Goal: Task Accomplishment & Management: Complete application form

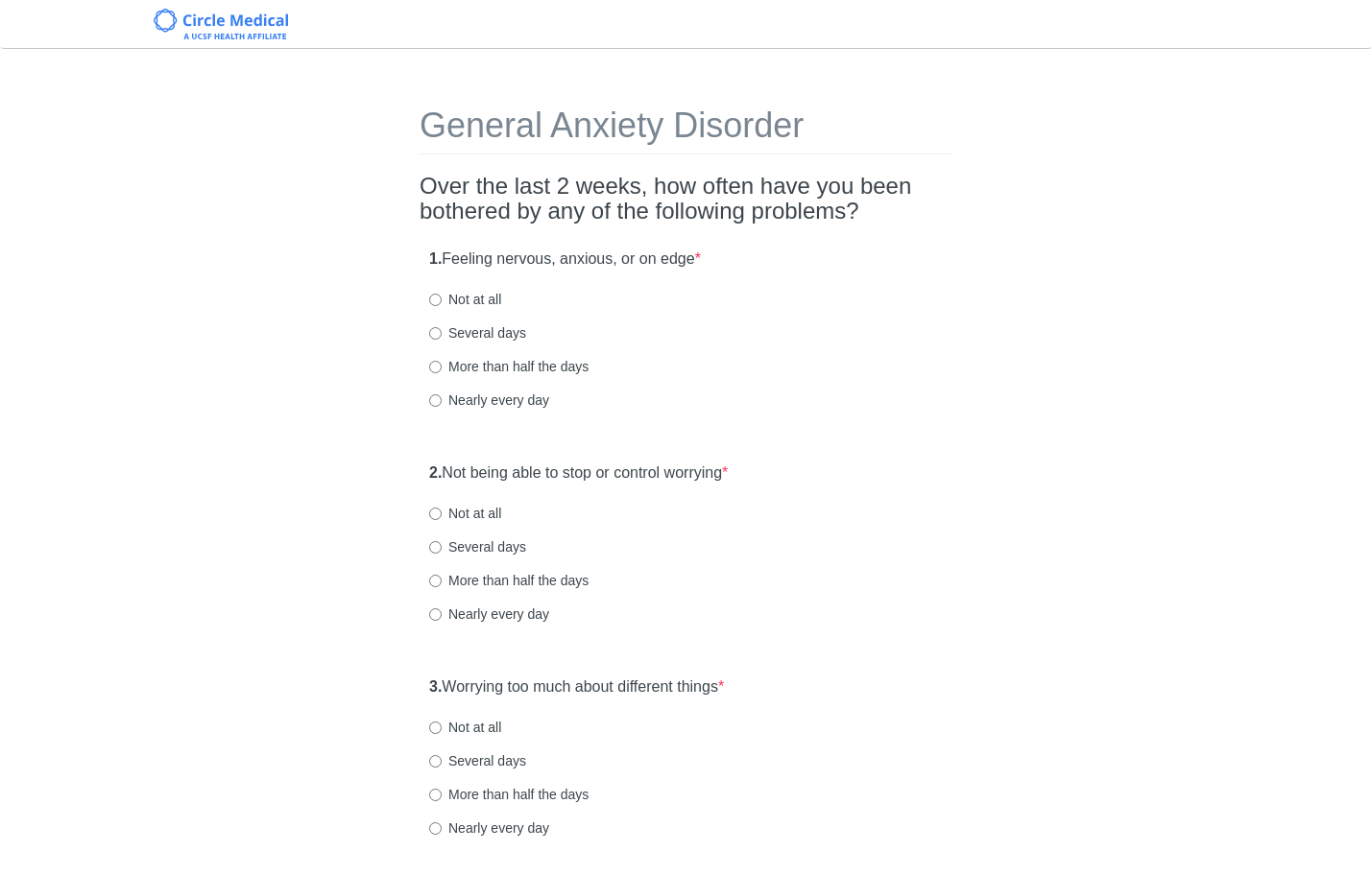
click at [770, 311] on div "1. Feeling nervous, anxious, or on edge * Not at all Several days More than hal…" at bounding box center [685, 338] width 533 height 200
click at [688, 389] on div "1. Feeling nervous, anxious, or on edge * Not at all Several days More than hal…" at bounding box center [685, 338] width 533 height 200
click at [484, 304] on label "Not at all" at bounding box center [465, 299] width 72 height 19
click at [442, 304] on input "Not at all" at bounding box center [435, 300] width 13 height 13
radio input "true"
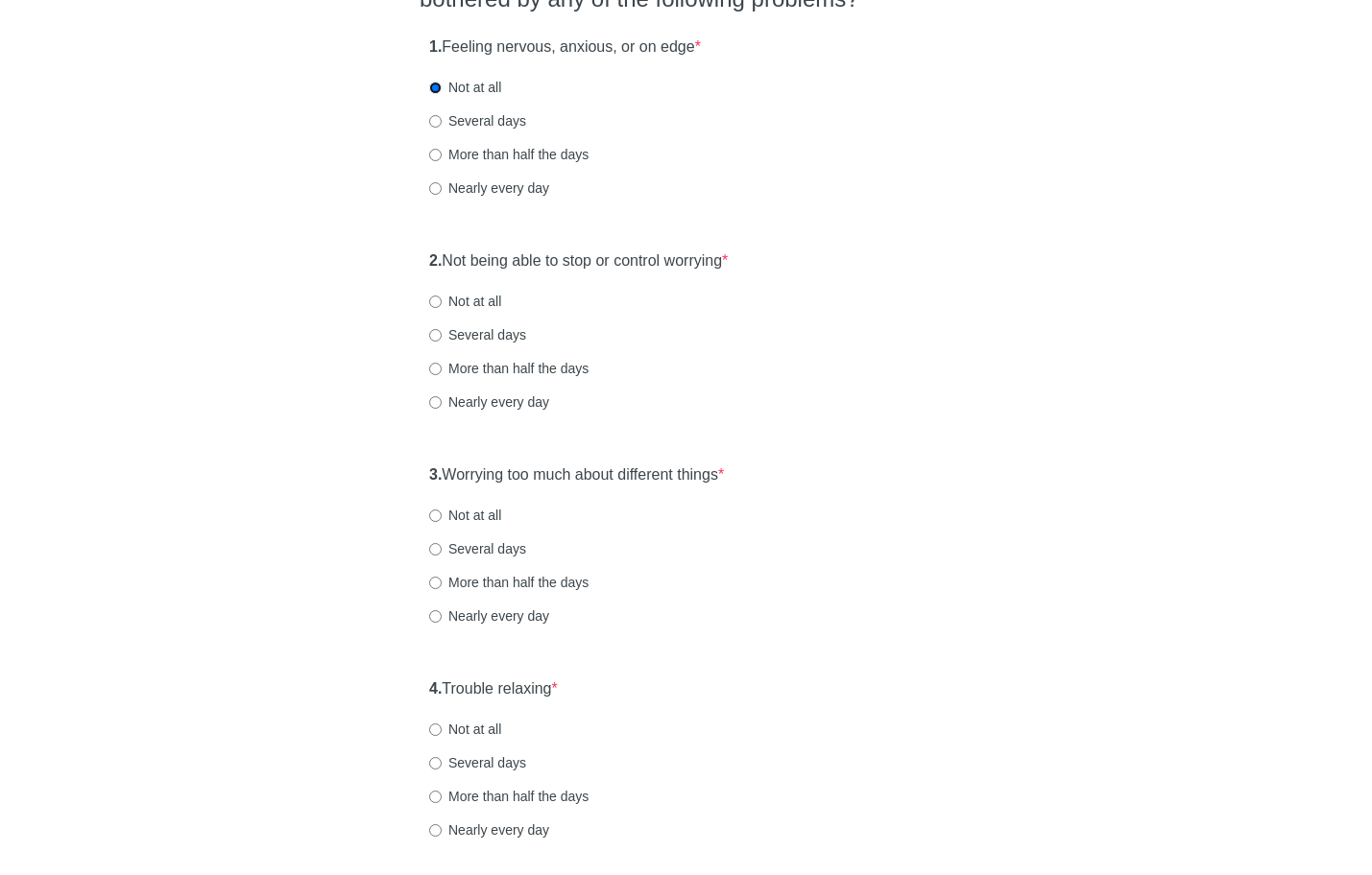
scroll to position [241, 0]
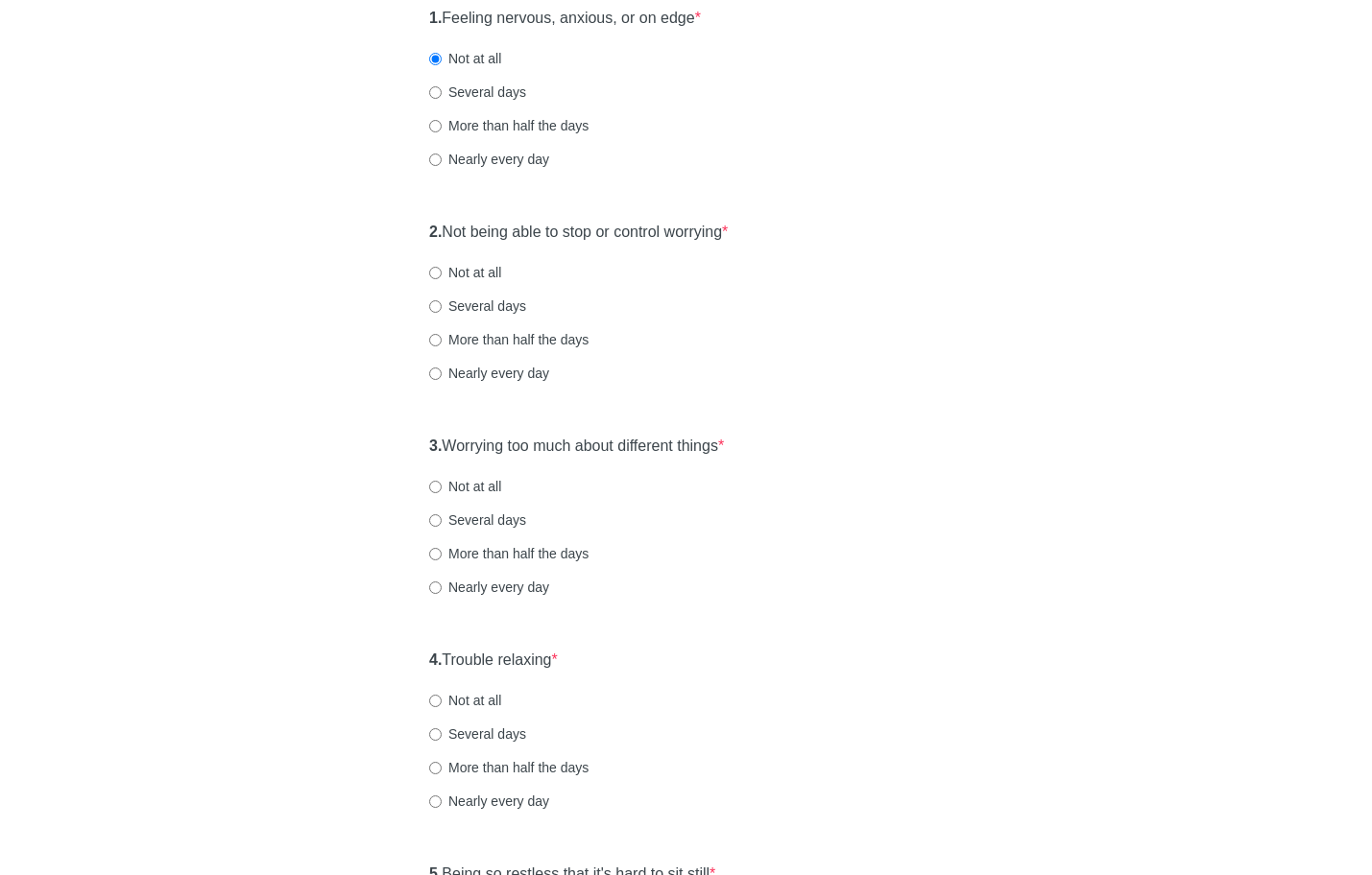
click at [475, 275] on label "Not at all" at bounding box center [465, 272] width 72 height 19
click at [442, 275] on input "Not at all" at bounding box center [435, 273] width 13 height 13
radio input "true"
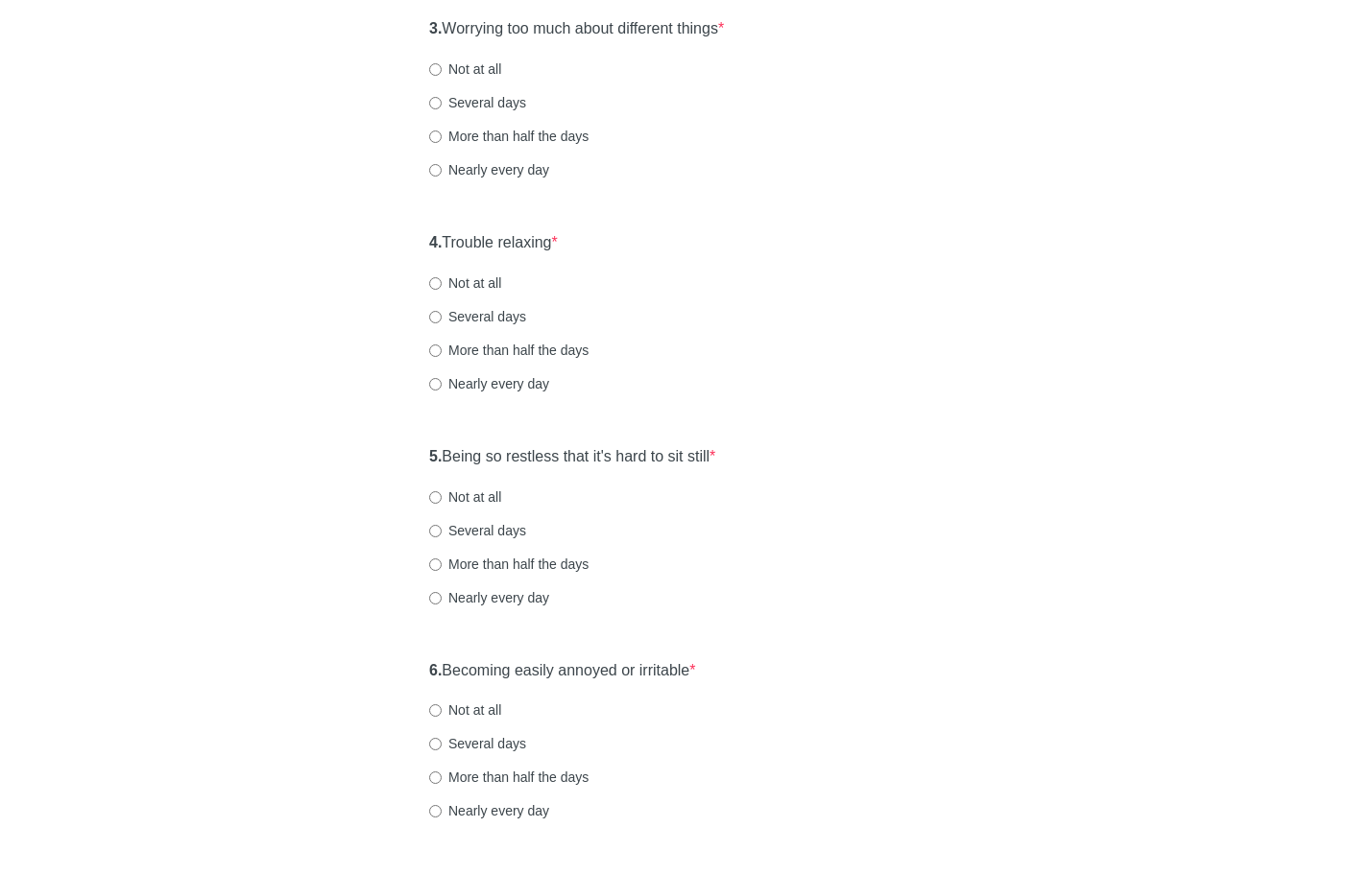
scroll to position [672, 0]
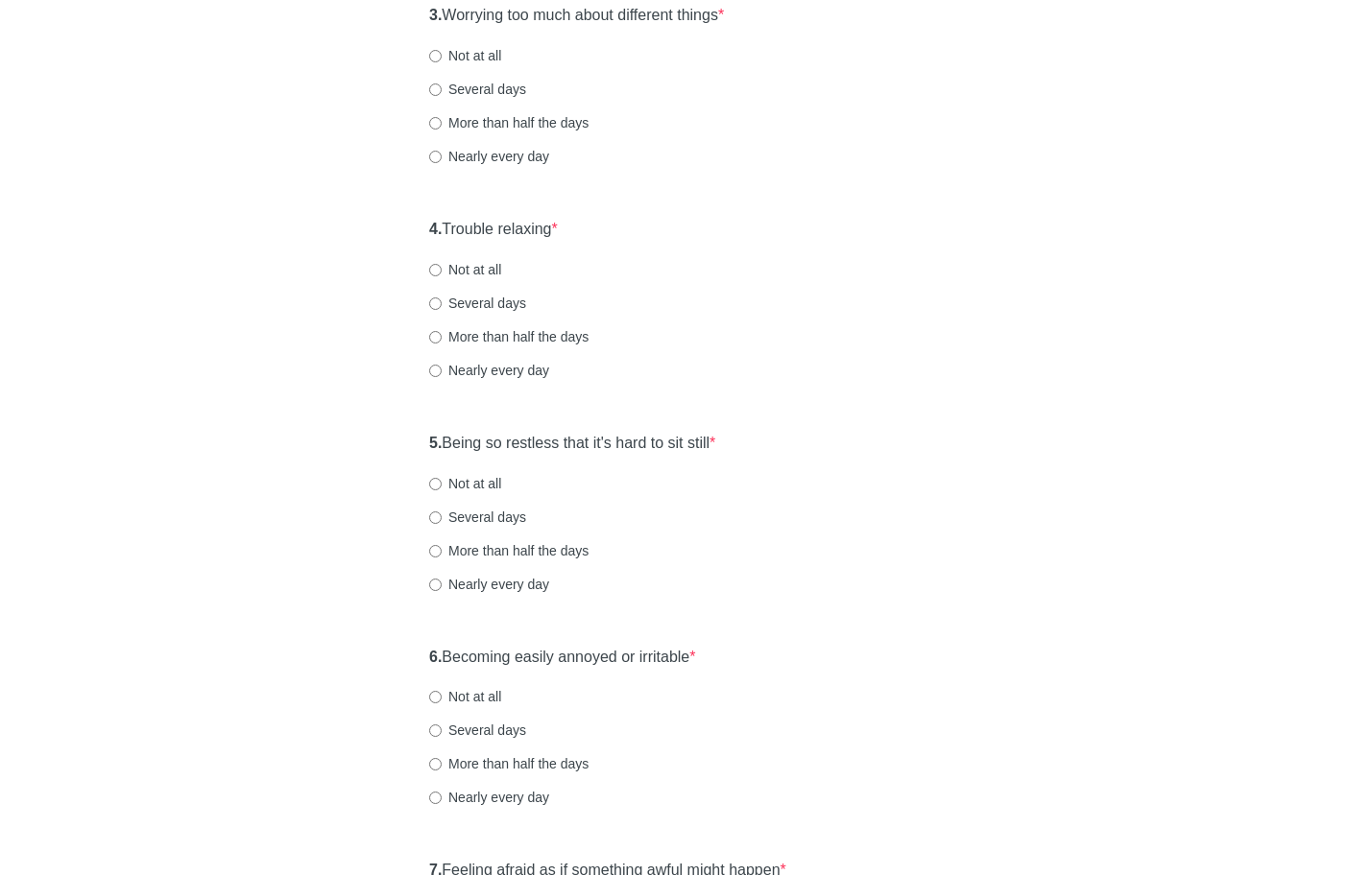
click at [498, 54] on label "Not at all" at bounding box center [465, 55] width 72 height 19
click at [442, 54] on input "Not at all" at bounding box center [435, 56] width 13 height 13
radio input "true"
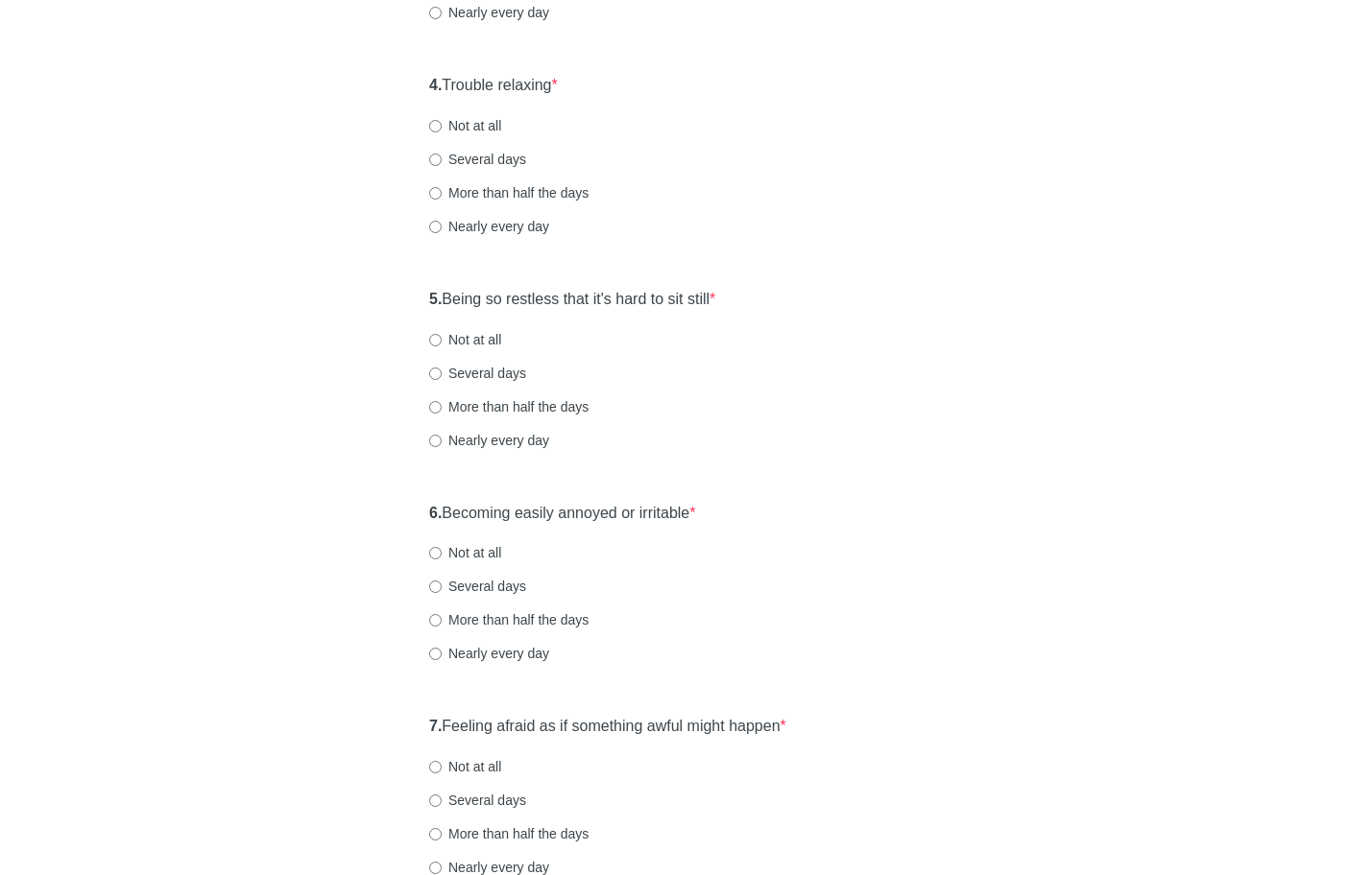
scroll to position [832, 0]
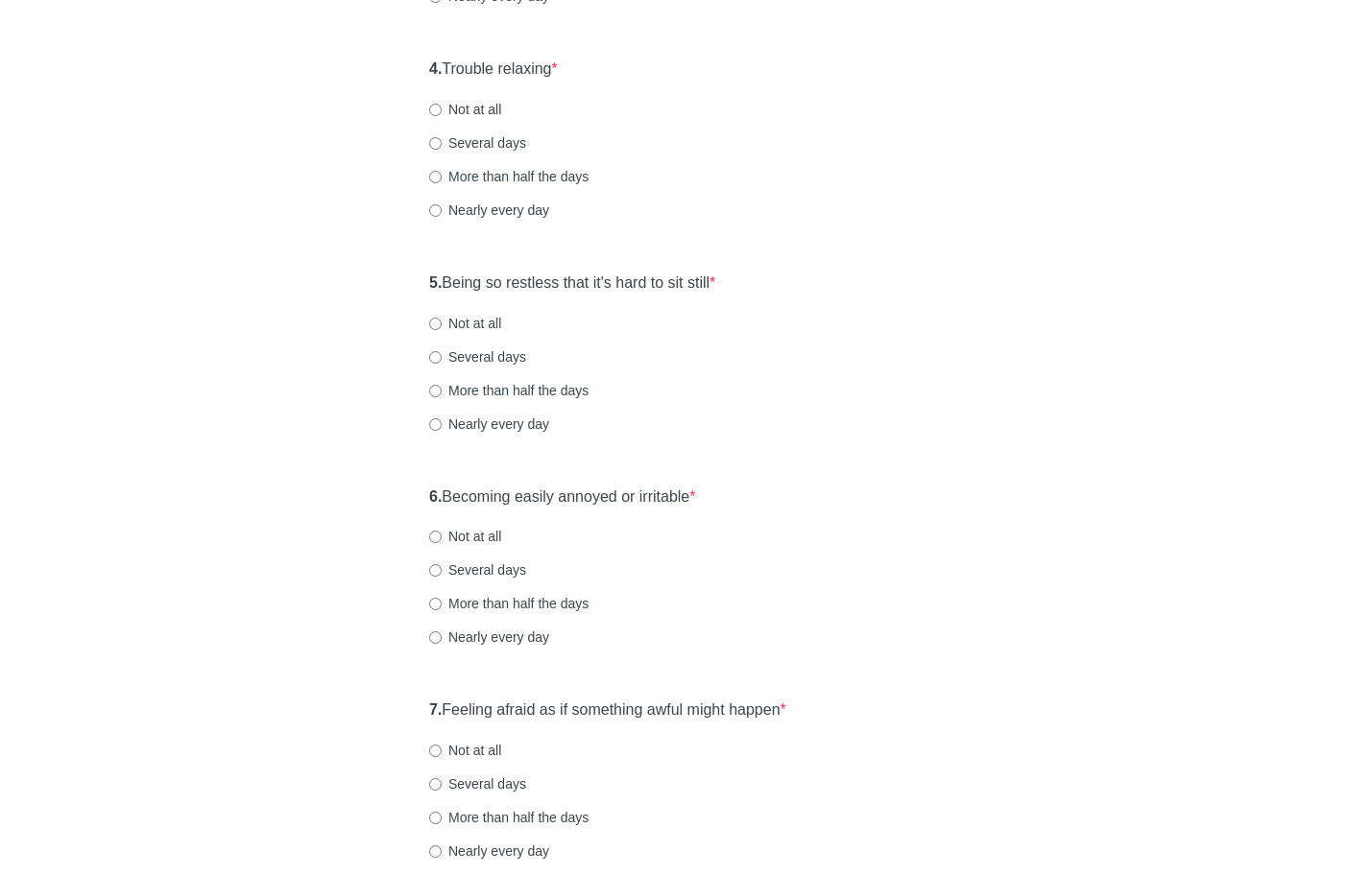
click at [557, 170] on label "More than half the days" at bounding box center [509, 176] width 159 height 19
click at [442, 171] on input "More than half the days" at bounding box center [435, 177] width 13 height 13
radio input "true"
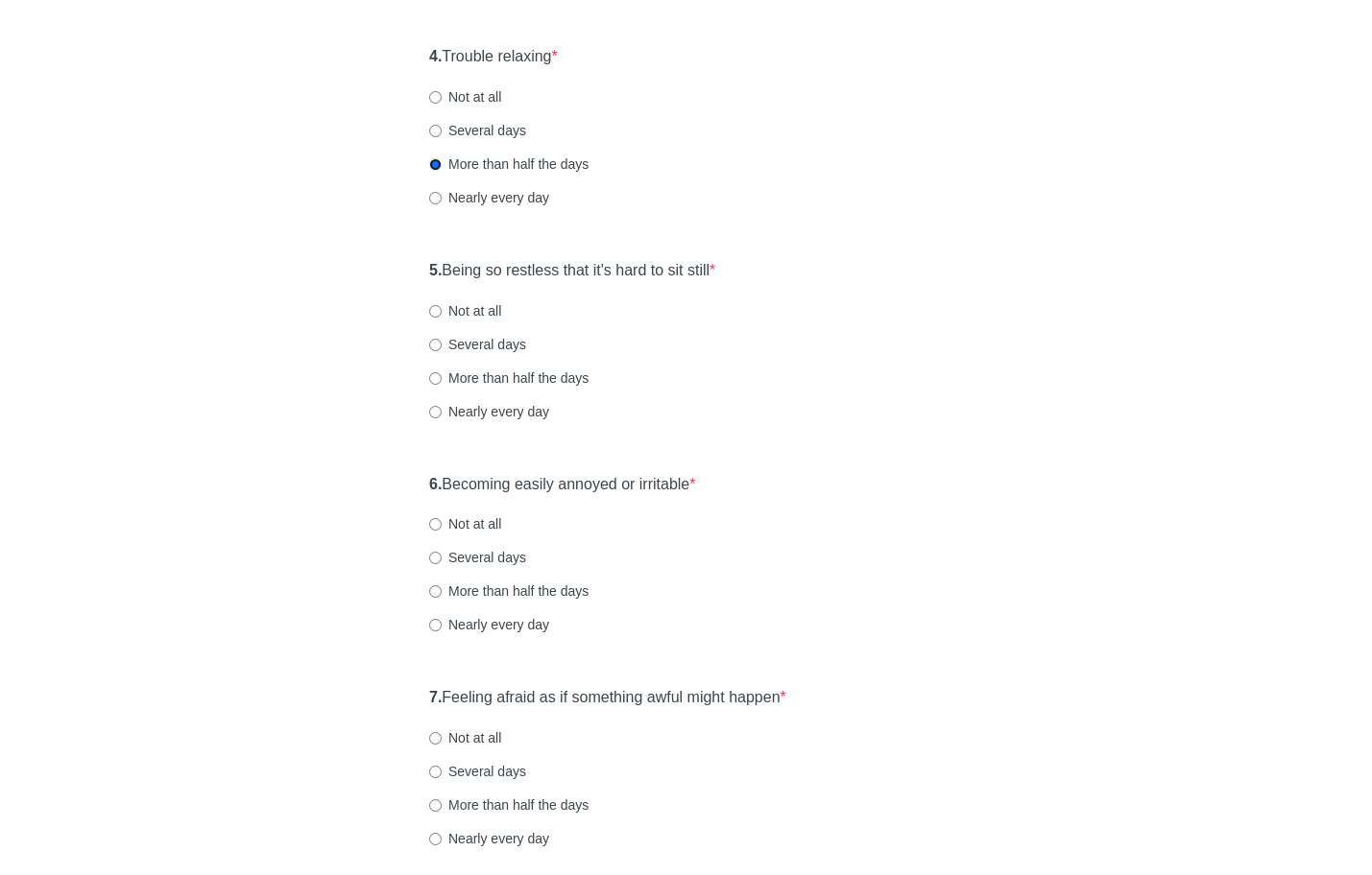
scroll to position [851, 0]
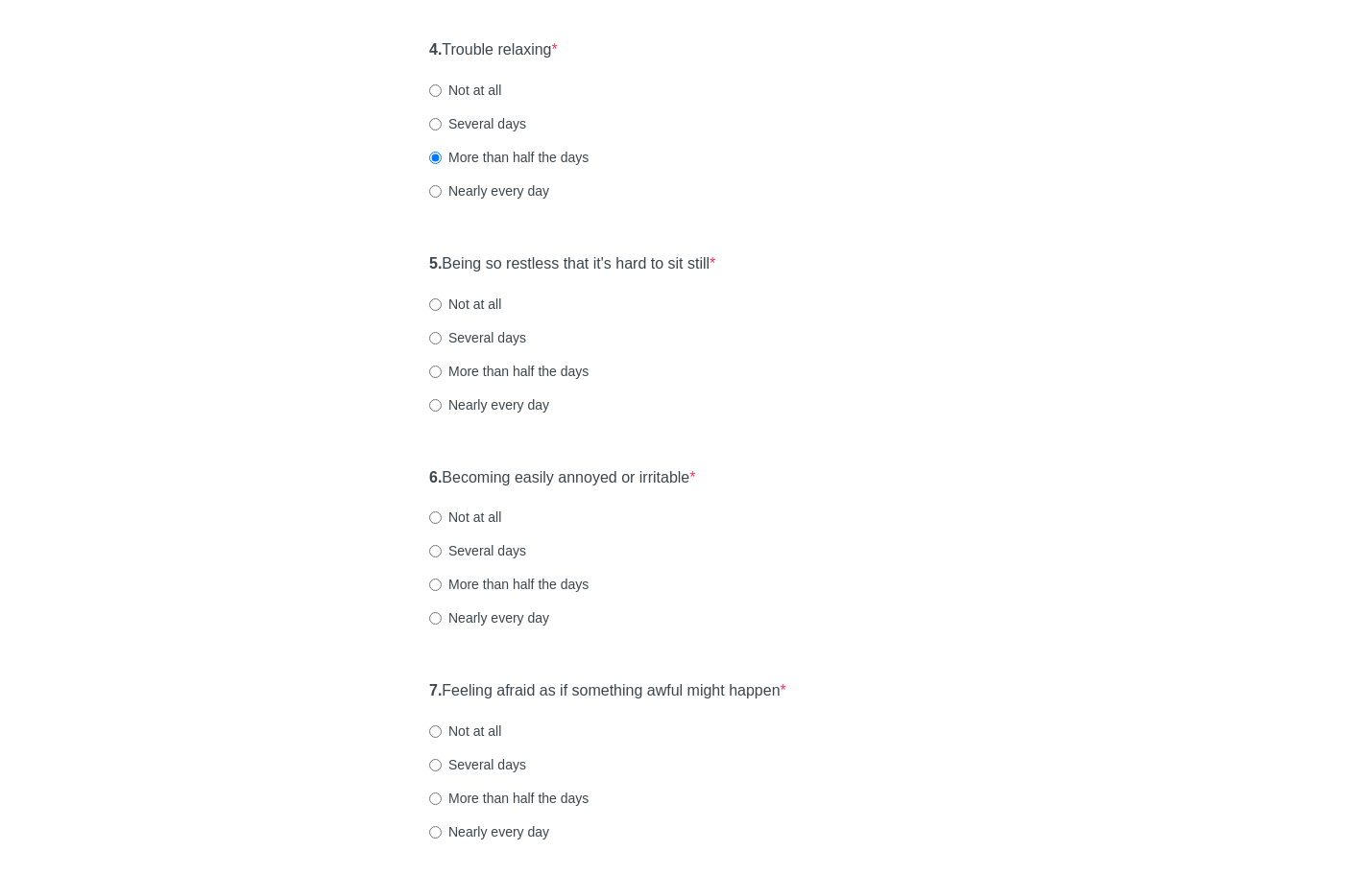
click at [446, 302] on label "Not at all" at bounding box center [465, 304] width 72 height 19
click at [442, 302] on input "Not at all" at bounding box center [435, 305] width 13 height 13
radio input "true"
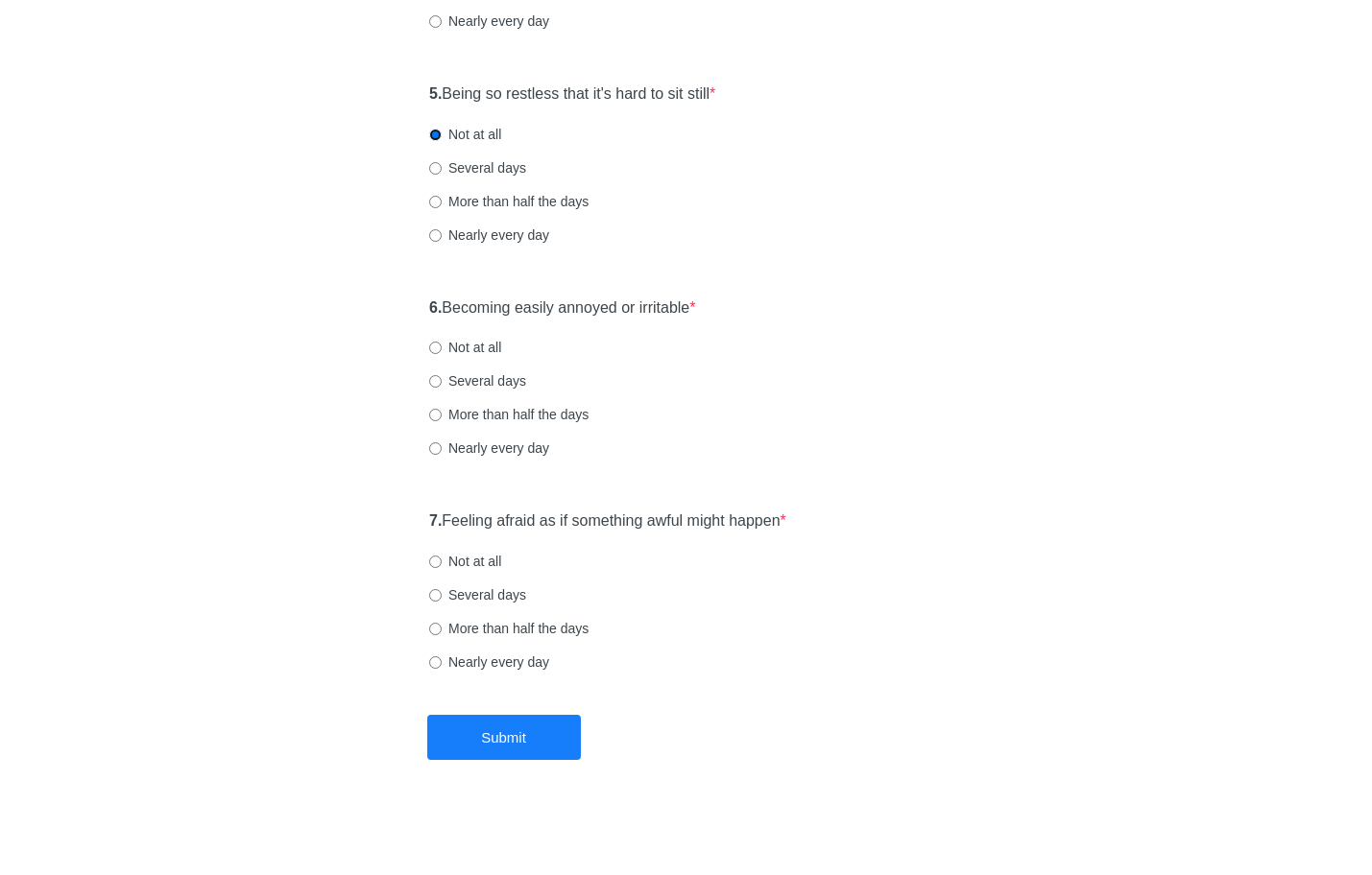
scroll to position [1022, 0]
click at [469, 413] on label "More than half the days" at bounding box center [509, 413] width 159 height 19
click at [442, 413] on input "More than half the days" at bounding box center [435, 414] width 13 height 13
radio input "true"
click at [480, 563] on label "Not at all" at bounding box center [465, 560] width 72 height 19
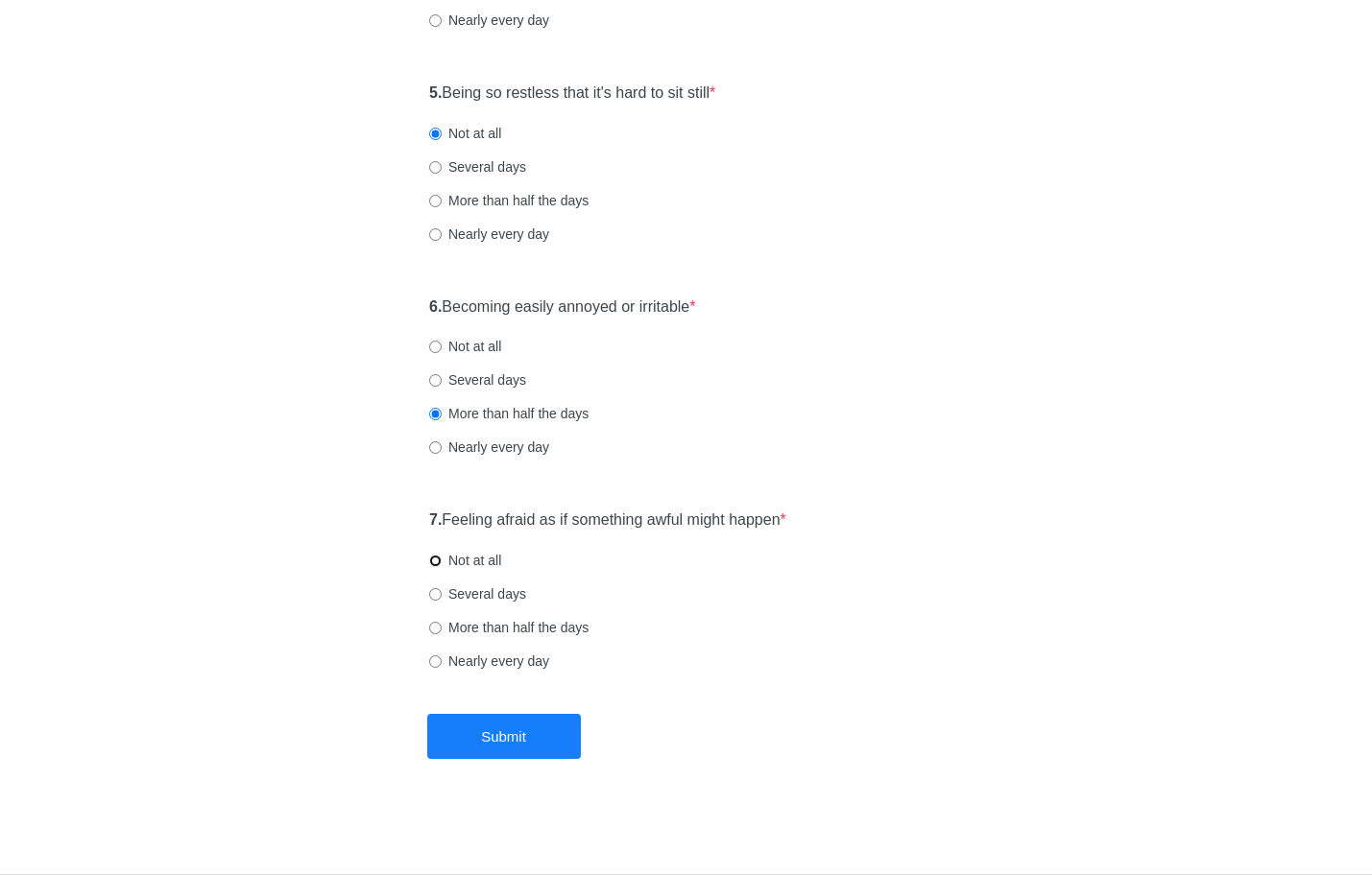
click at [442, 563] on input "Not at all" at bounding box center [435, 560] width 13 height 13
radio input "true"
click at [467, 733] on button "Submit" at bounding box center [504, 736] width 153 height 45
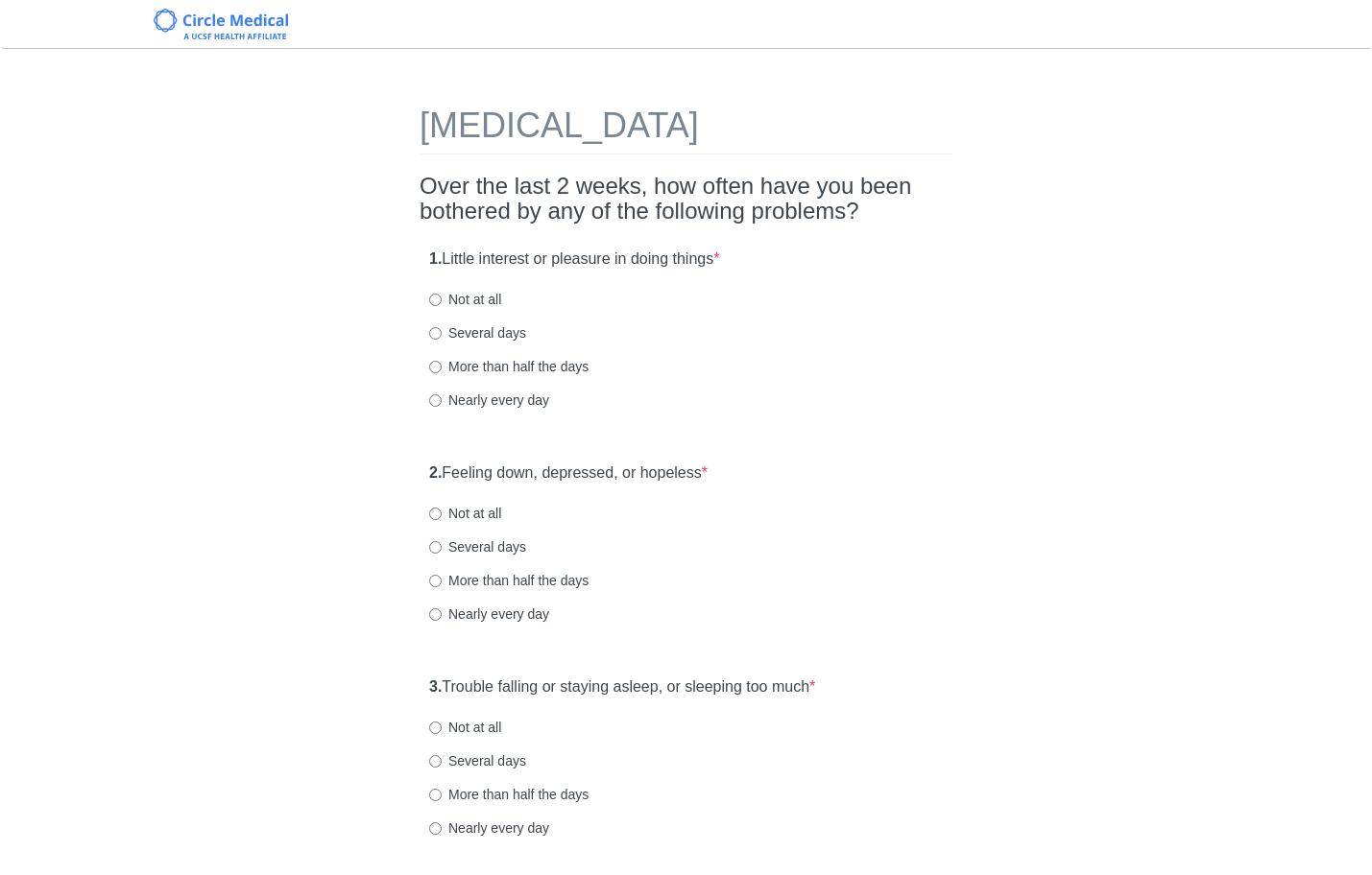
click at [471, 307] on label "Not at all" at bounding box center [465, 299] width 72 height 19
click at [442, 307] on input "Not at all" at bounding box center [435, 300] width 13 height 13
radio input "true"
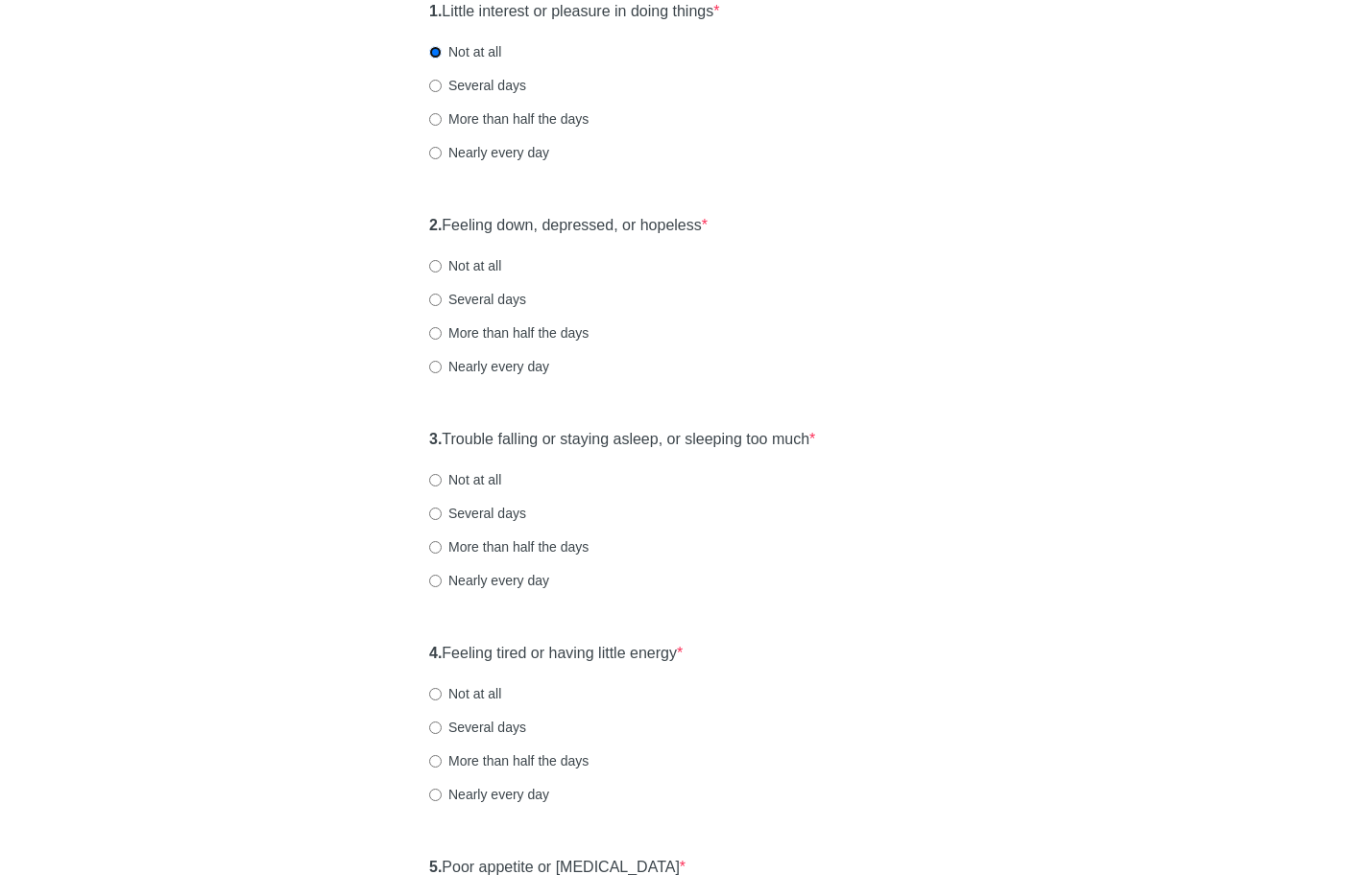
scroll to position [258, 0]
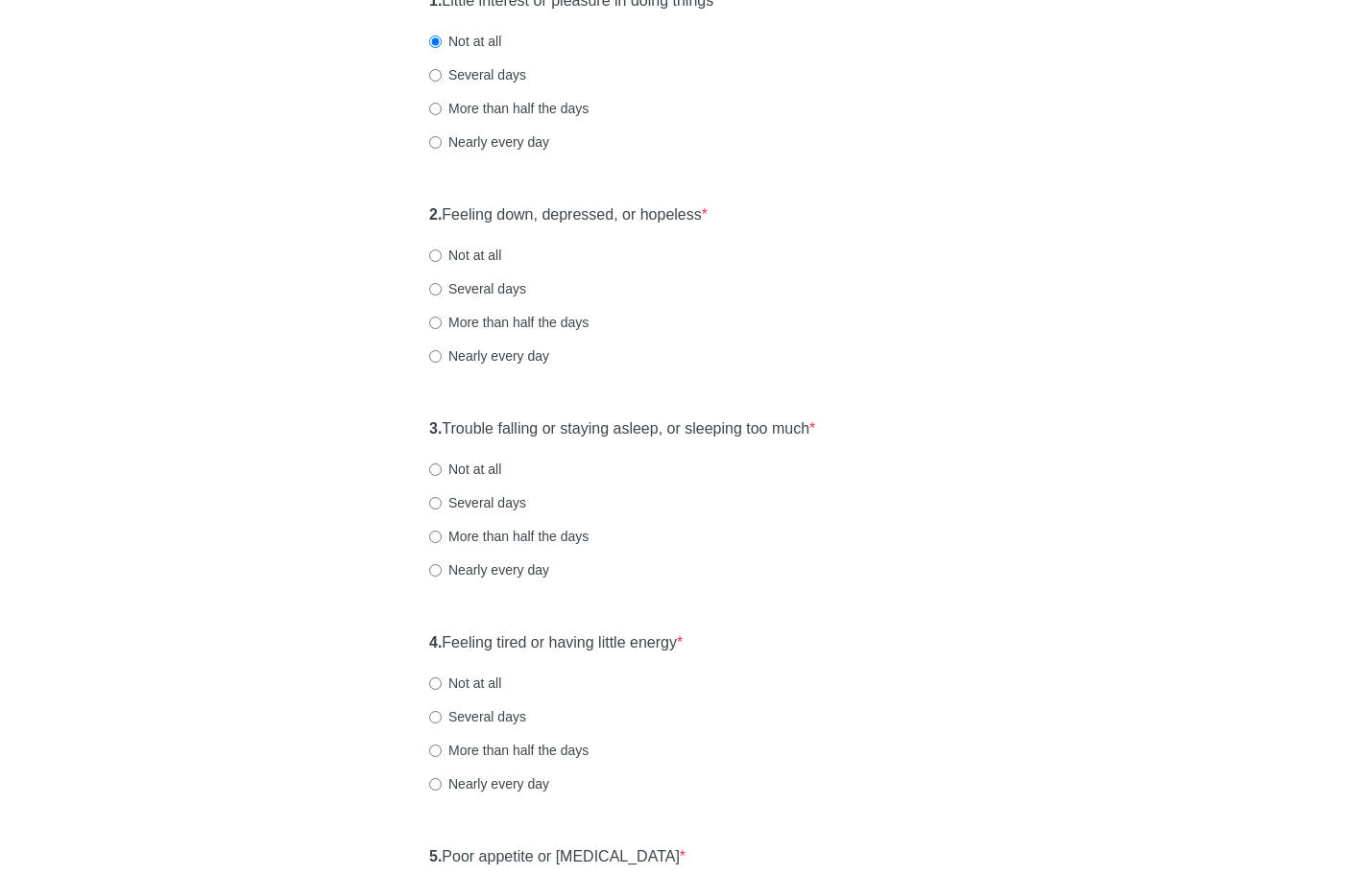
click at [491, 249] on label "Not at all" at bounding box center [465, 255] width 72 height 19
click at [442, 250] on input "Not at all" at bounding box center [435, 256] width 13 height 13
radio input "true"
click at [501, 461] on label "Not at all" at bounding box center [465, 469] width 72 height 19
click at [442, 464] on input "Not at all" at bounding box center [435, 470] width 13 height 13
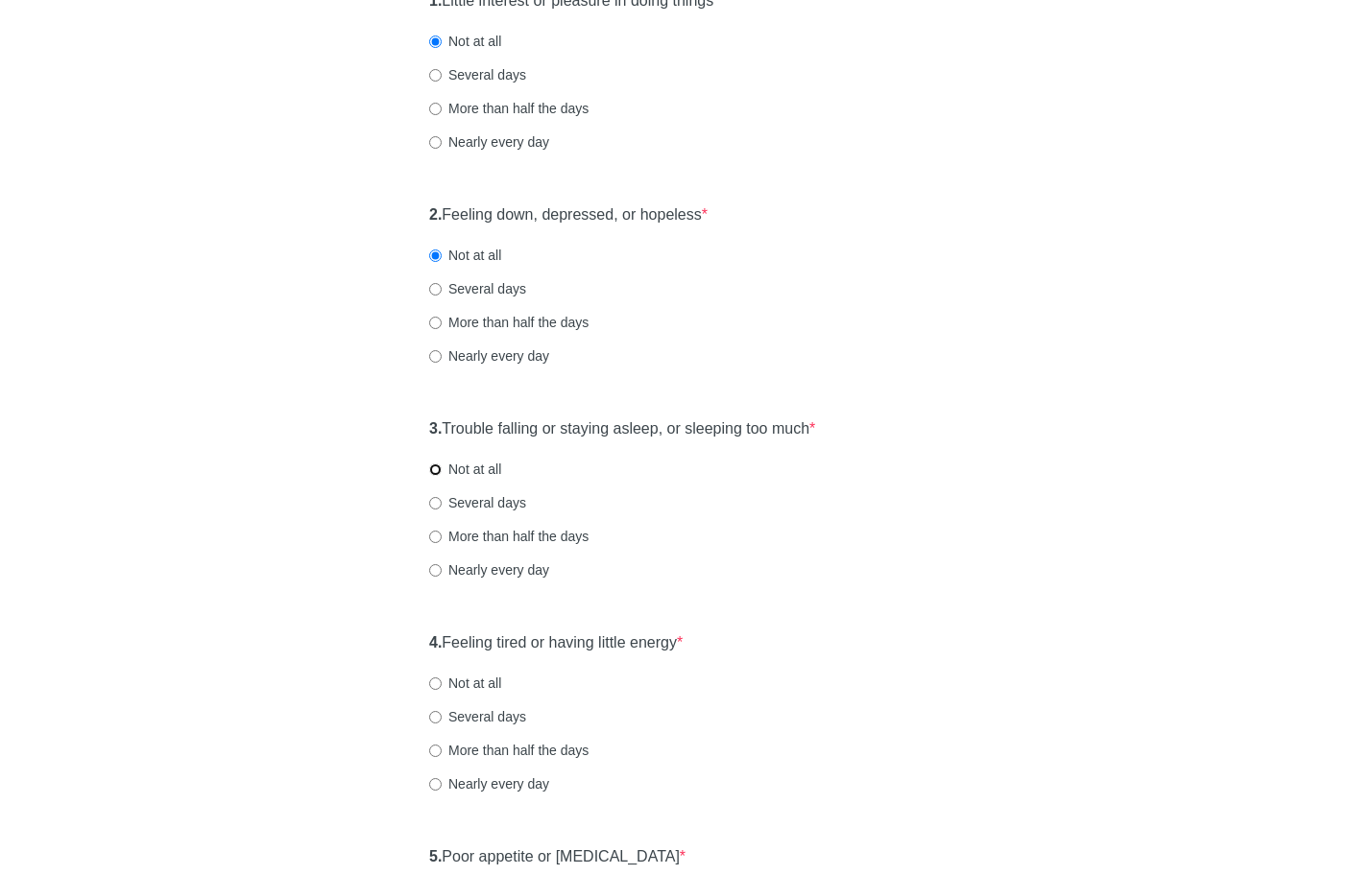
radio input "true"
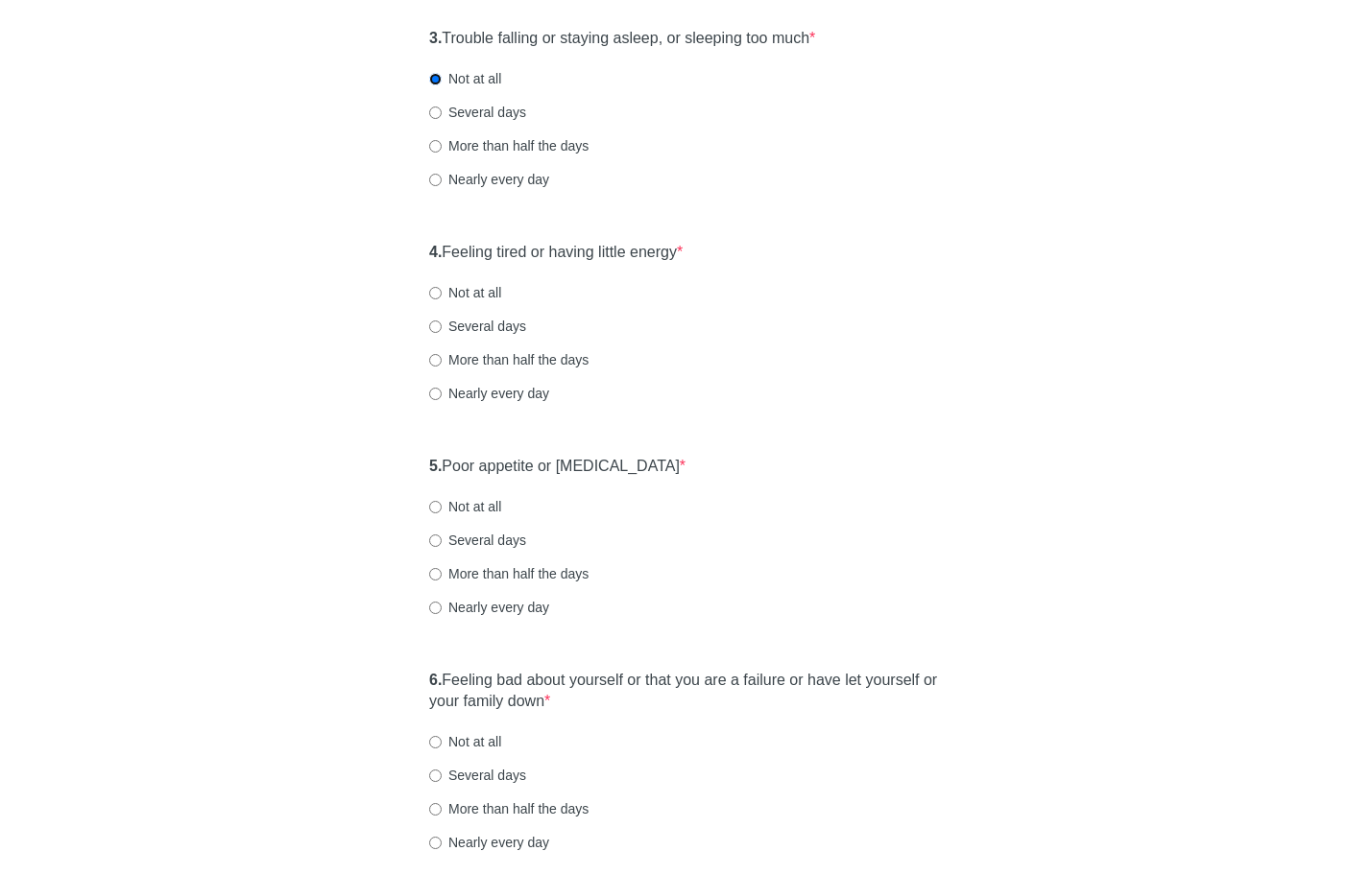
scroll to position [661, 0]
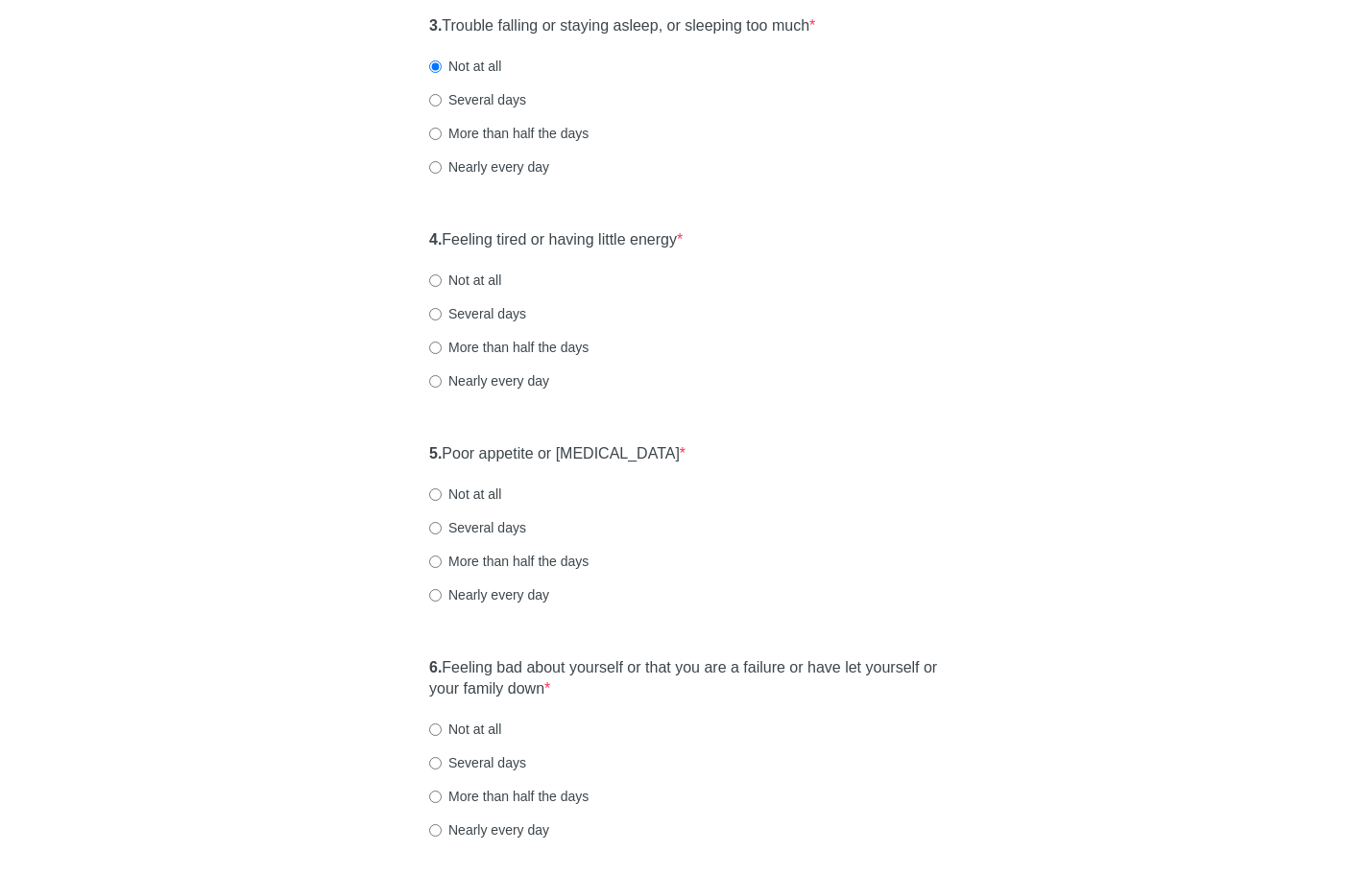
click at [504, 356] on label "More than half the days" at bounding box center [509, 346] width 159 height 19
click at [442, 354] on input "More than half the days" at bounding box center [435, 347] width 13 height 13
radio input "true"
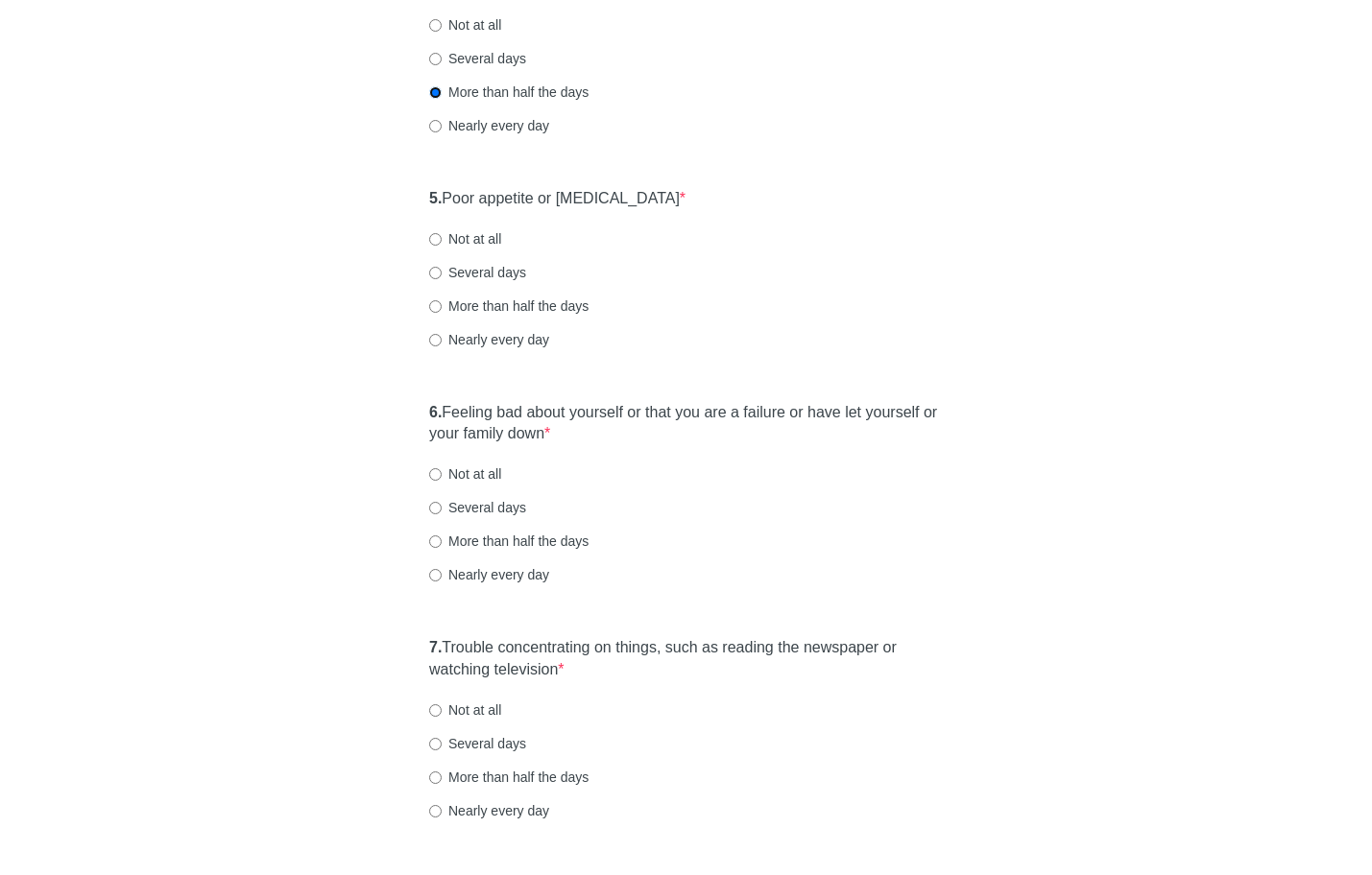
scroll to position [931, 0]
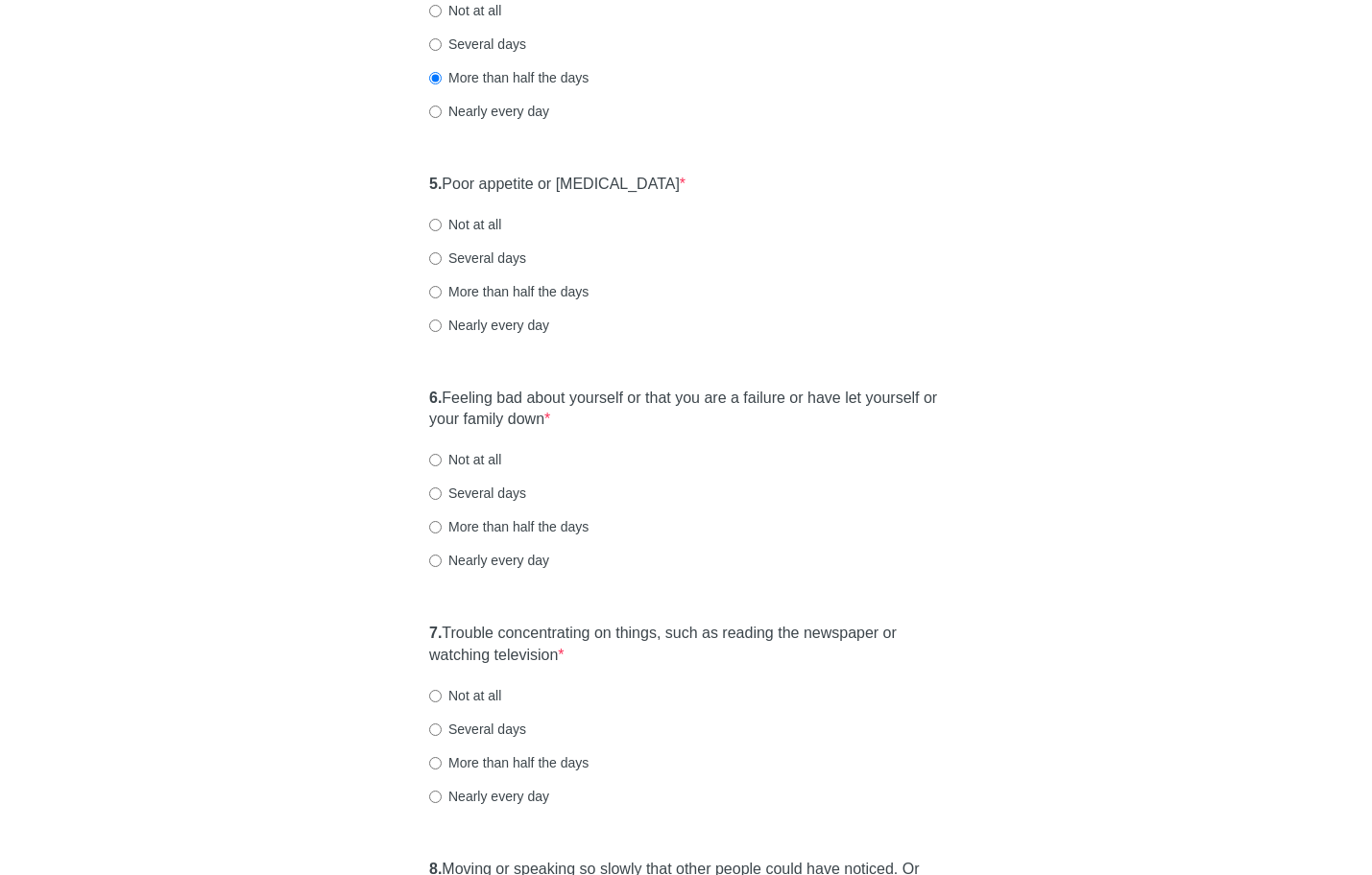
click at [473, 280] on div "5. Poor appetite or overeating * Not at all Several days More than half the day…" at bounding box center [685, 264] width 533 height 200
click at [472, 290] on label "More than half the days" at bounding box center [509, 292] width 159 height 19
click at [442, 290] on input "More than half the days" at bounding box center [435, 292] width 13 height 13
radio input "true"
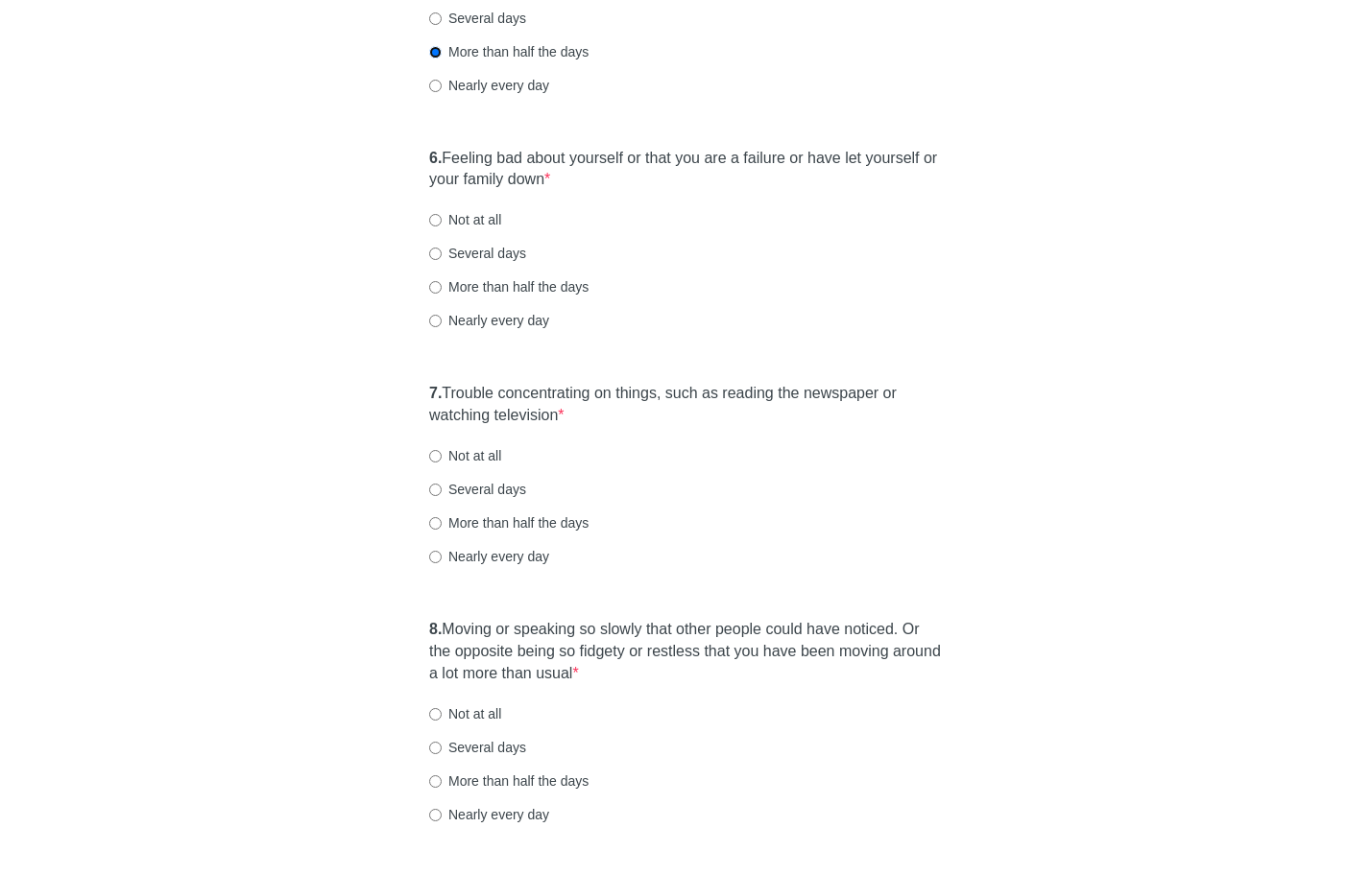
scroll to position [1266, 0]
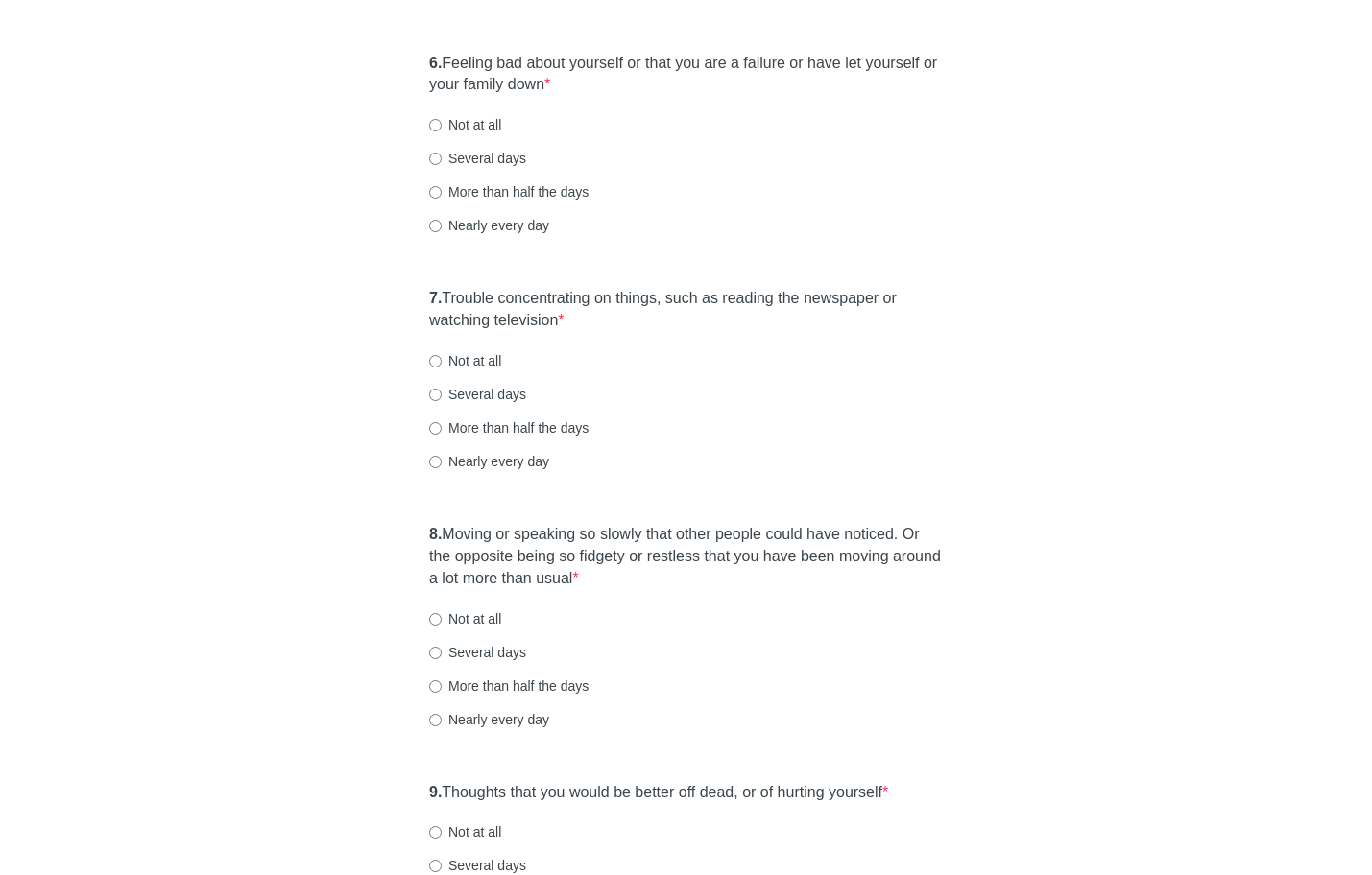
click at [451, 116] on label "Not at all" at bounding box center [465, 124] width 72 height 19
click at [442, 119] on input "Not at all" at bounding box center [435, 125] width 13 height 13
radio input "true"
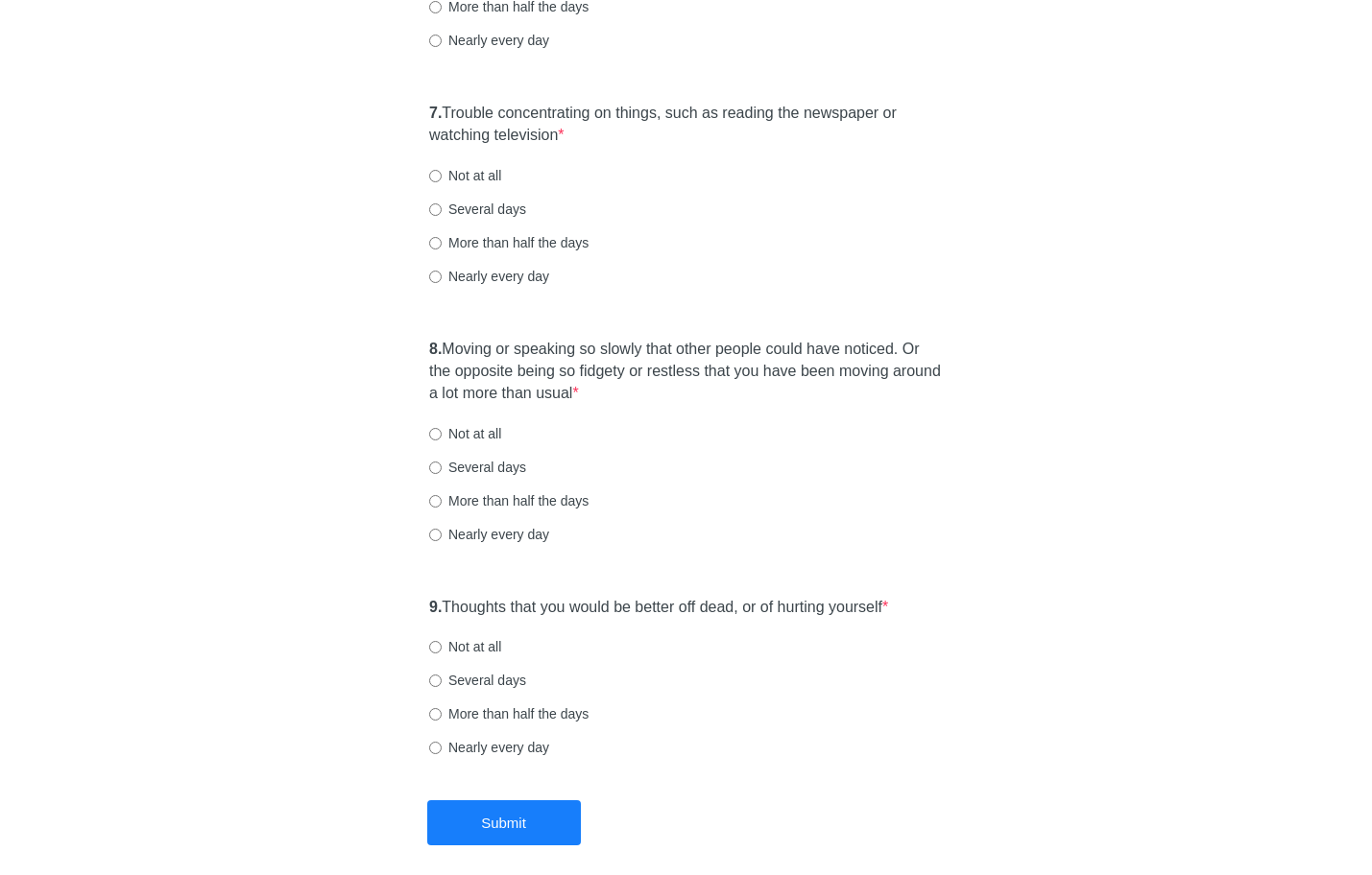
scroll to position [1538, 0]
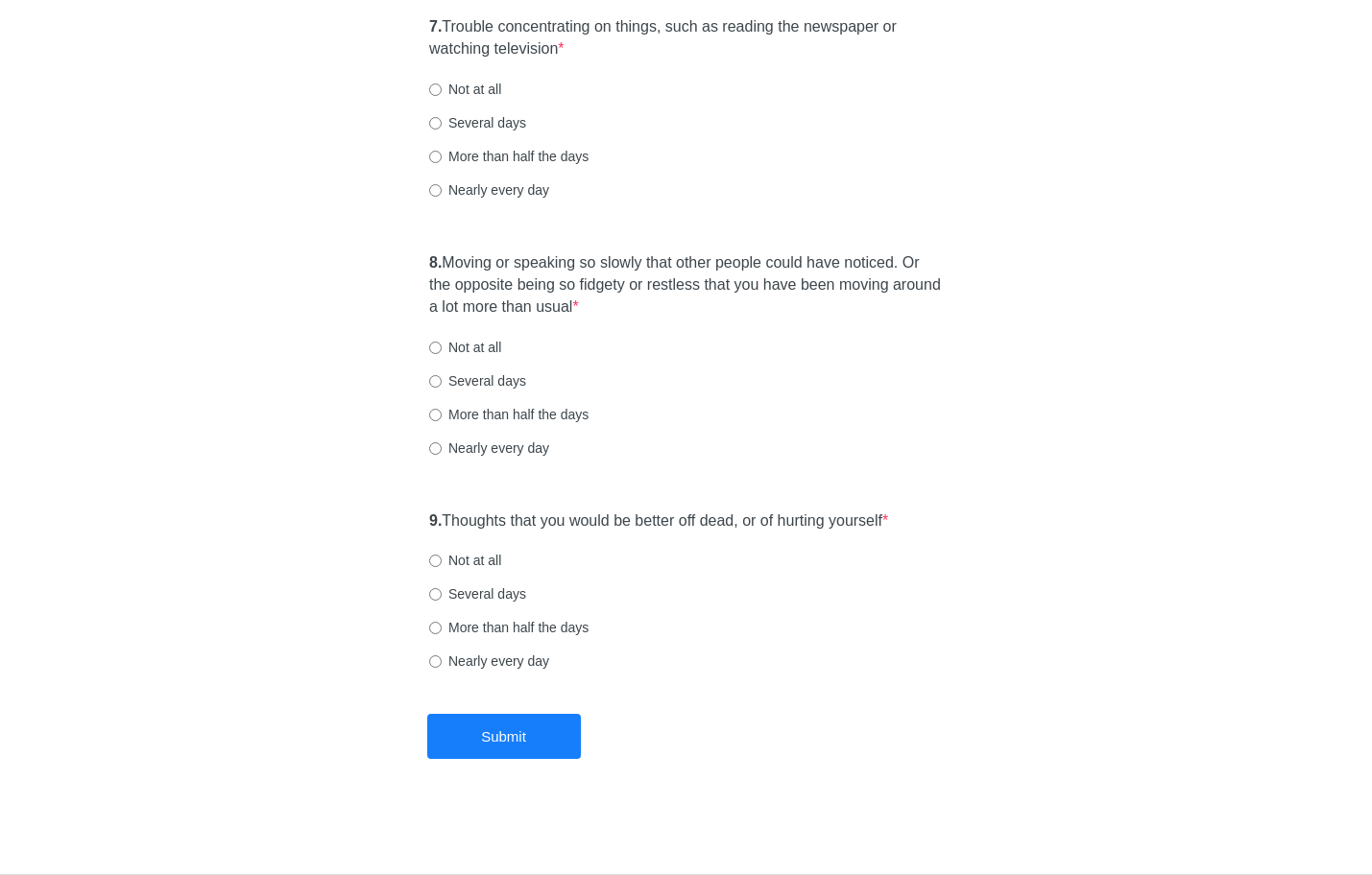
click at [471, 86] on label "Not at all" at bounding box center [465, 89] width 72 height 19
click at [442, 86] on input "Not at all" at bounding box center [435, 90] width 13 height 13
radio input "true"
click at [480, 130] on label "Several days" at bounding box center [477, 122] width 97 height 19
click at [442, 129] on input "Several days" at bounding box center [435, 123] width 13 height 13
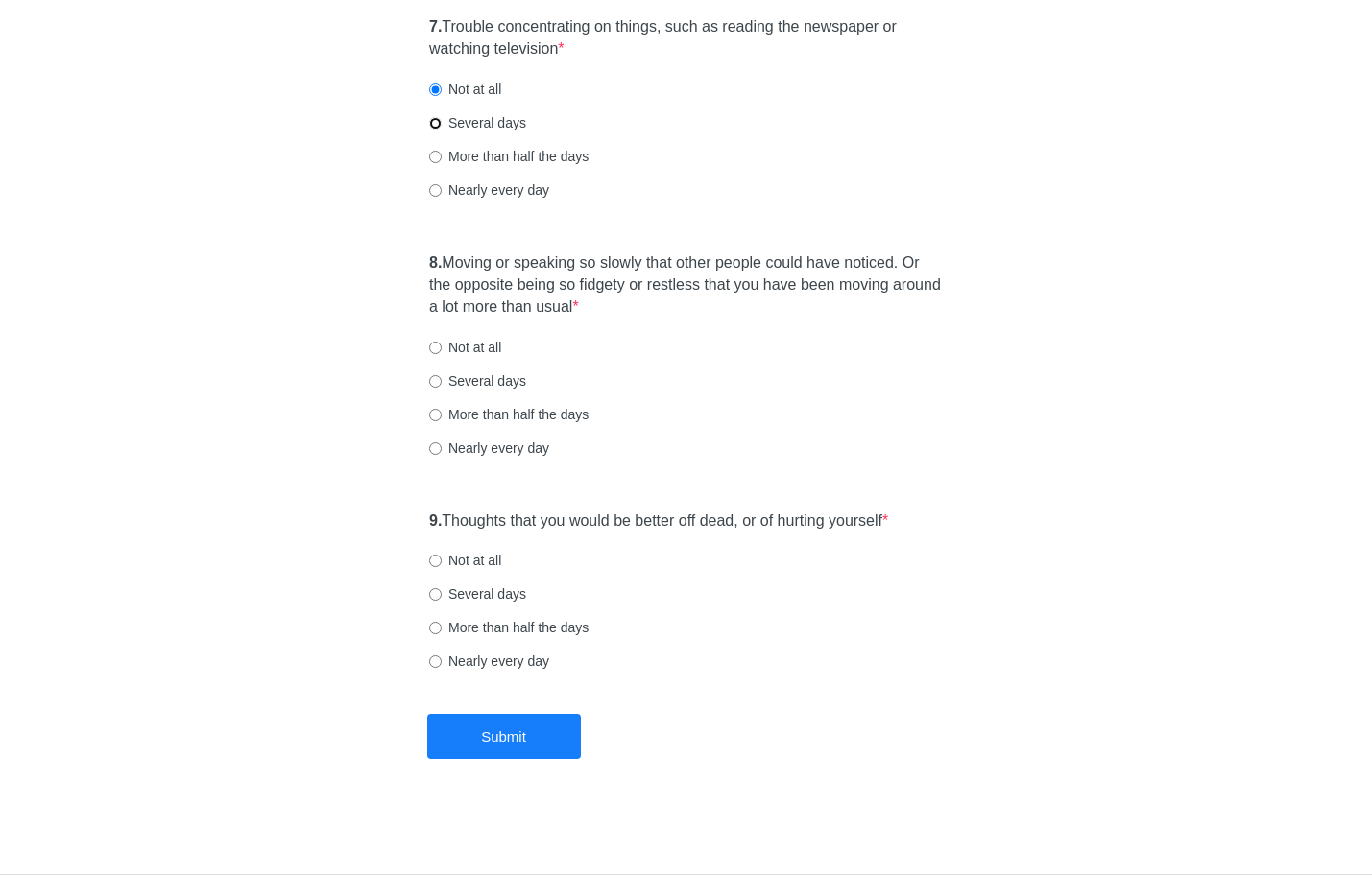
radio input "true"
click at [538, 154] on label "More than half the days" at bounding box center [509, 156] width 159 height 19
click at [442, 154] on input "More than half the days" at bounding box center [435, 156] width 13 height 13
radio input "true"
click at [476, 337] on label "Not at all" at bounding box center [465, 346] width 72 height 19
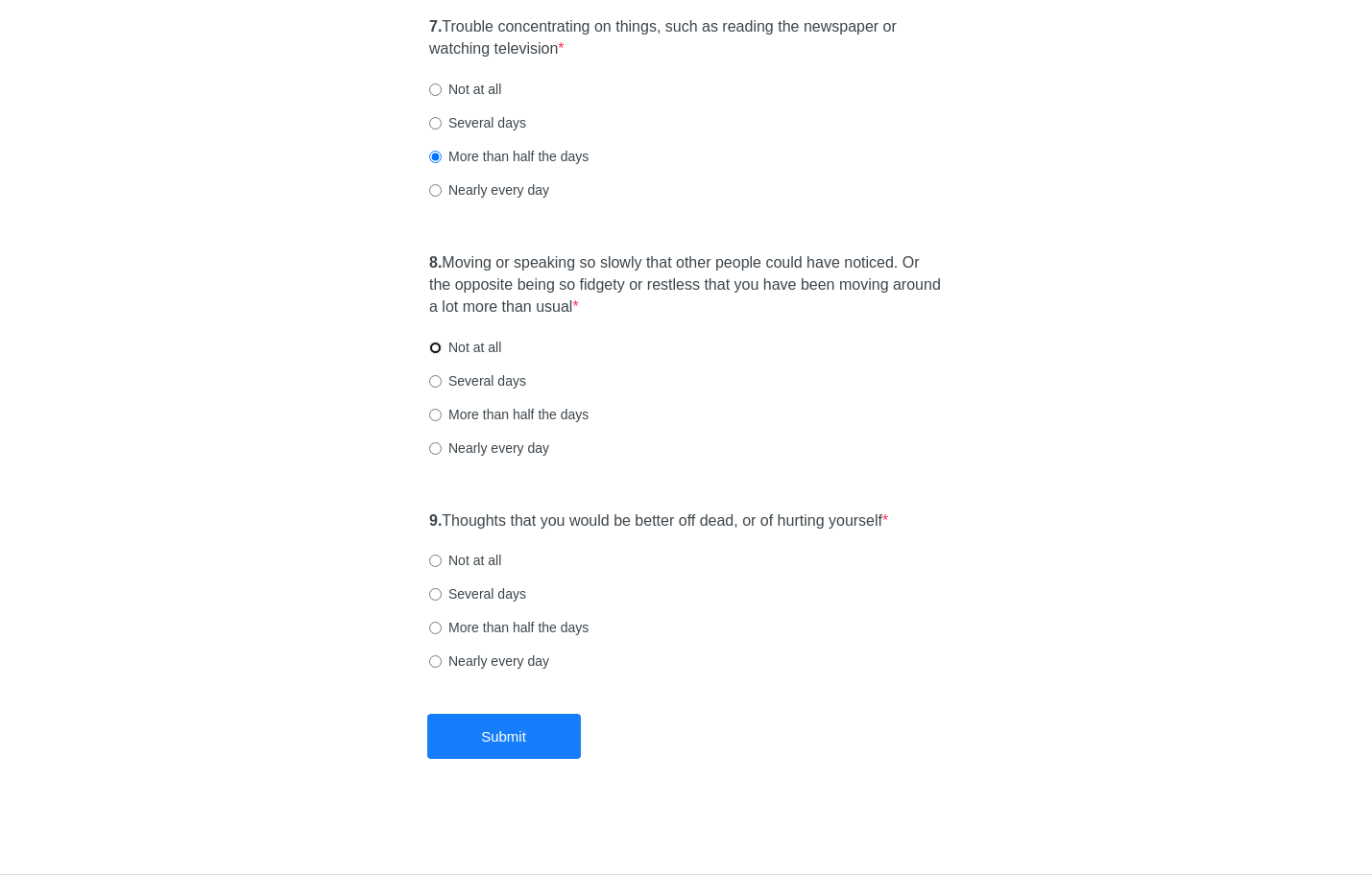
click at [442, 341] on input "Not at all" at bounding box center [435, 347] width 13 height 13
radio input "true"
click at [479, 564] on label "Not at all" at bounding box center [465, 560] width 72 height 19
click at [442, 564] on input "Not at all" at bounding box center [435, 560] width 13 height 13
radio input "true"
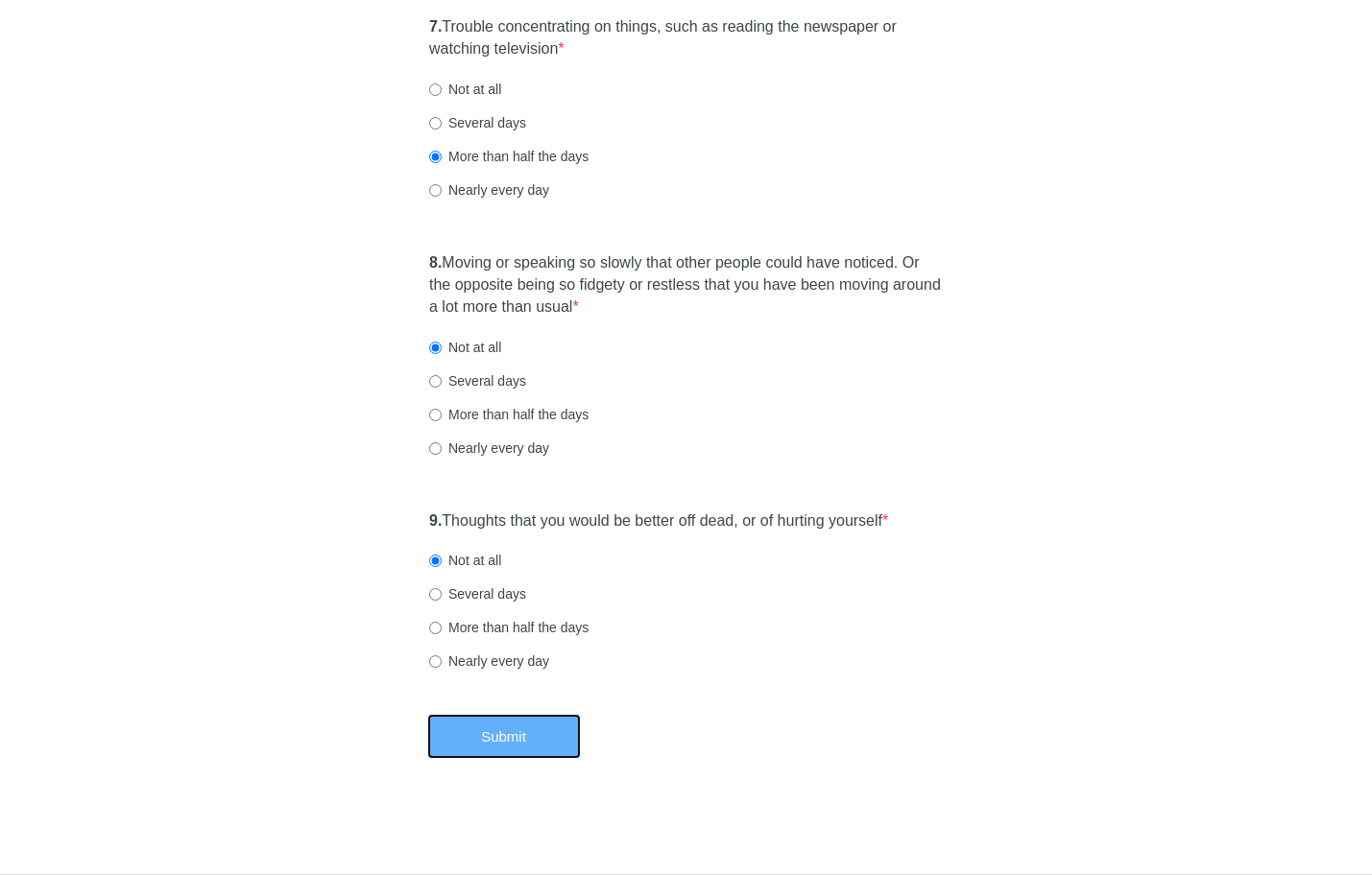
click at [540, 723] on button "Submit" at bounding box center [504, 736] width 153 height 45
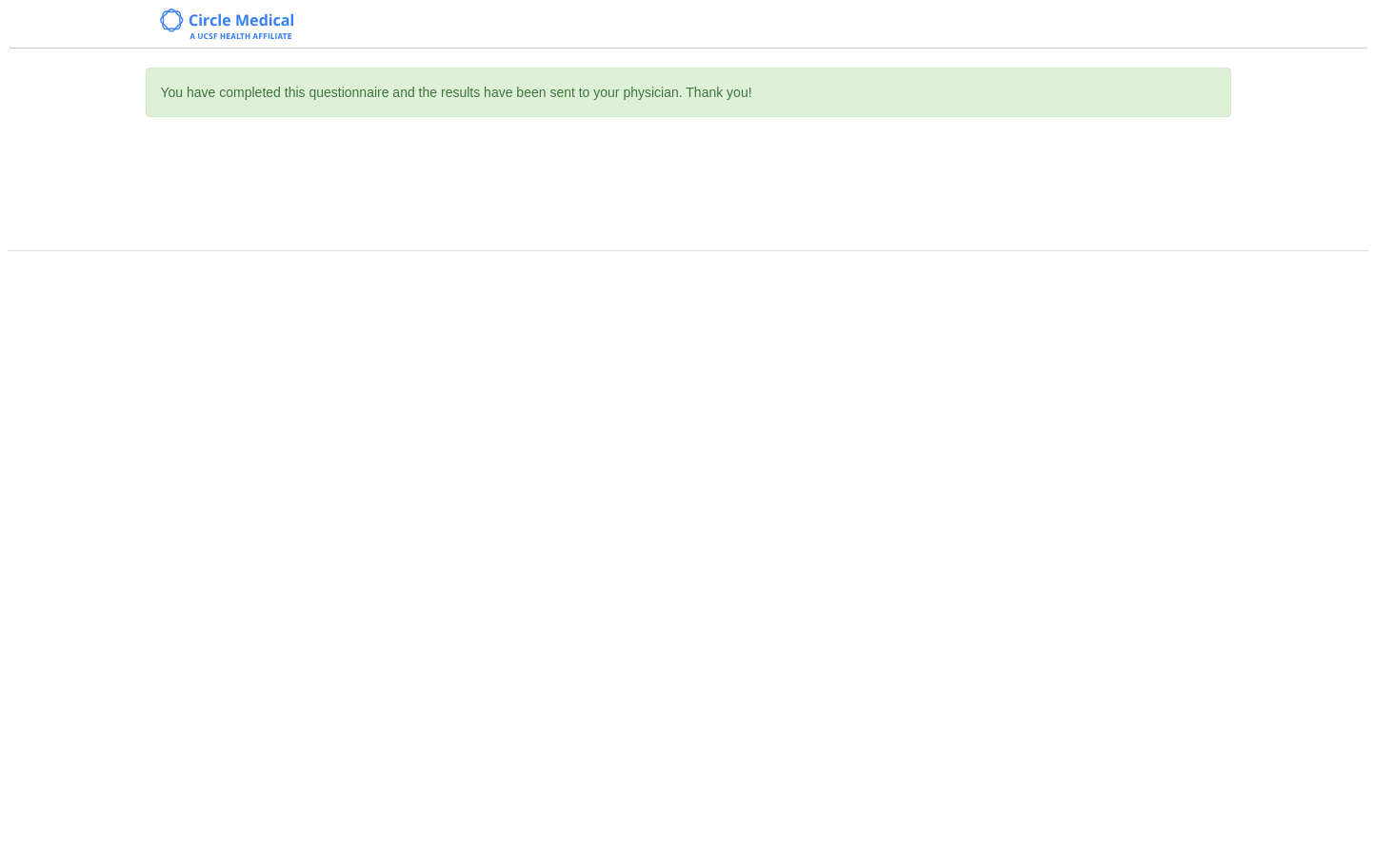
scroll to position [0, 0]
